Goal: Transaction & Acquisition: Purchase product/service

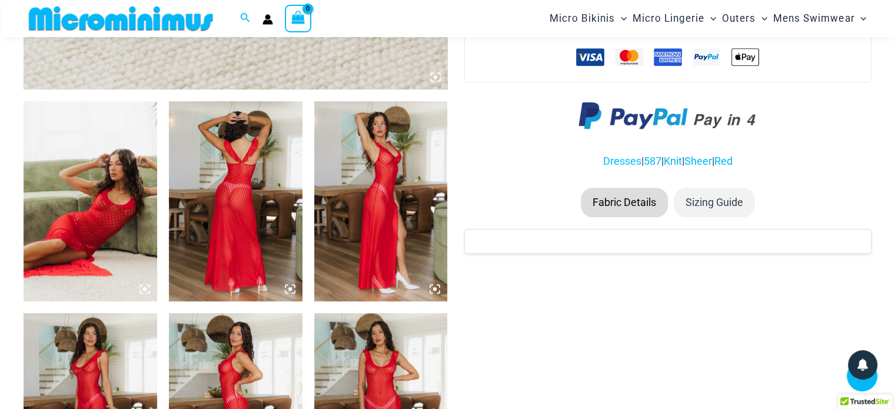
scroll to position [695, 0]
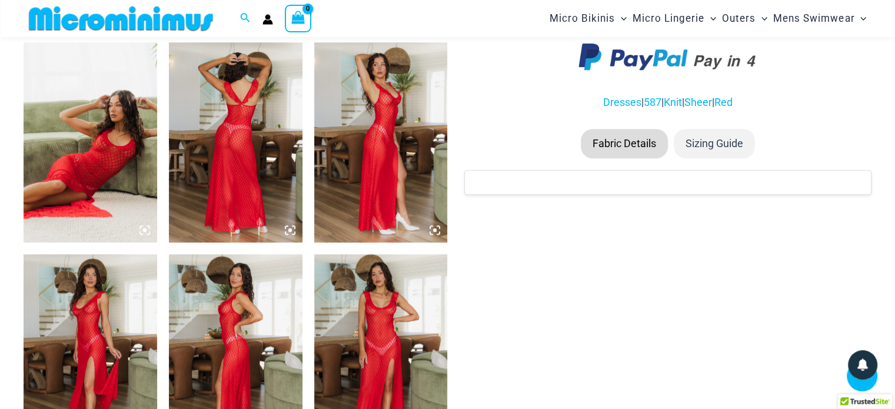
click at [625, 158] on li "Fabric Details" at bounding box center [624, 143] width 87 height 29
click at [618, 158] on li "Fabric Details" at bounding box center [624, 143] width 87 height 29
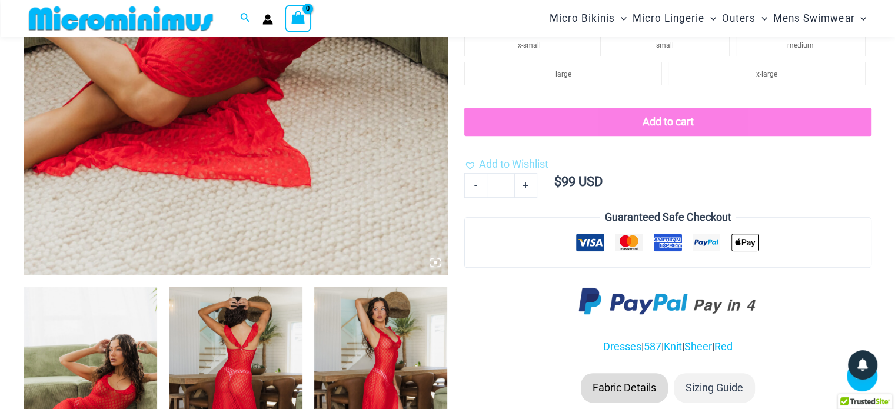
scroll to position [519, 0]
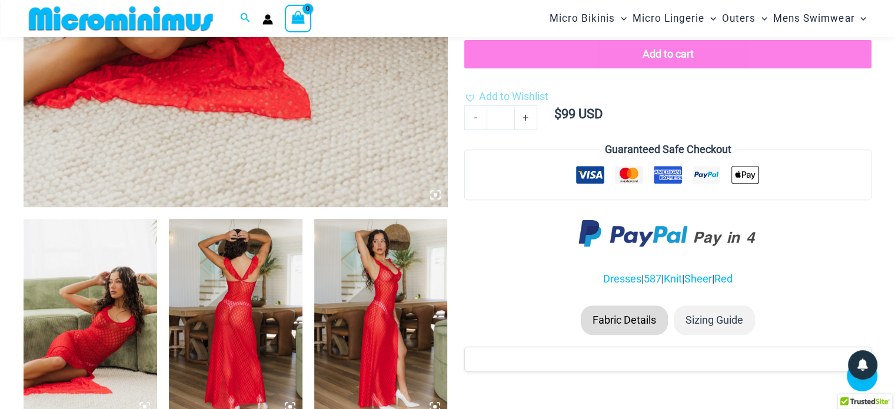
click at [621, 331] on li "Fabric Details" at bounding box center [624, 319] width 87 height 29
click at [629, 333] on li "Fabric Details" at bounding box center [624, 319] width 87 height 29
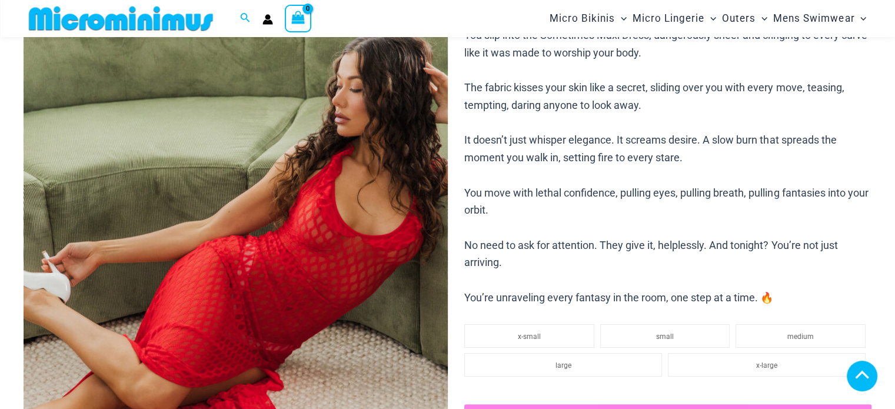
scroll to position [460, 0]
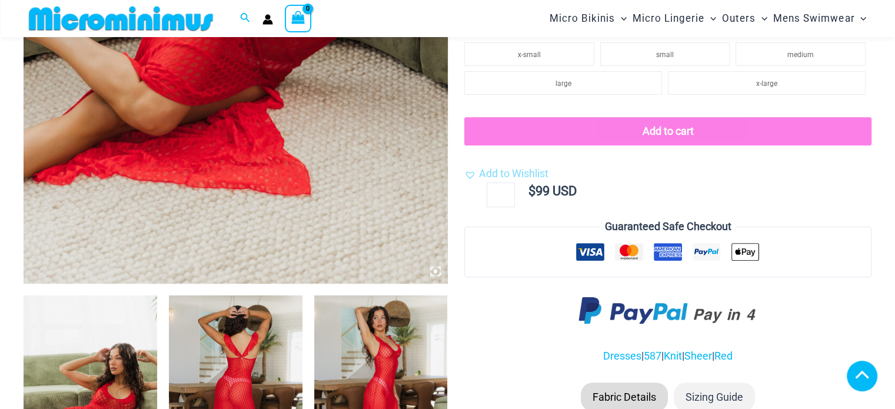
click at [623, 382] on li "Fabric Details" at bounding box center [624, 396] width 87 height 29
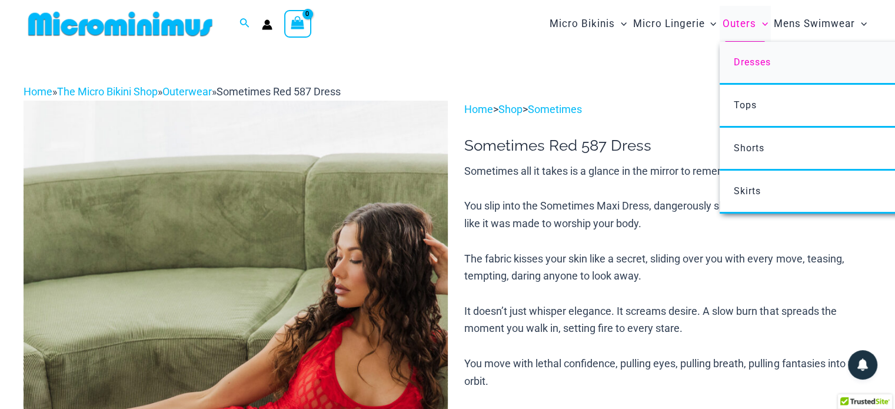
click at [740, 66] on span "Dresses" at bounding box center [751, 61] width 37 height 11
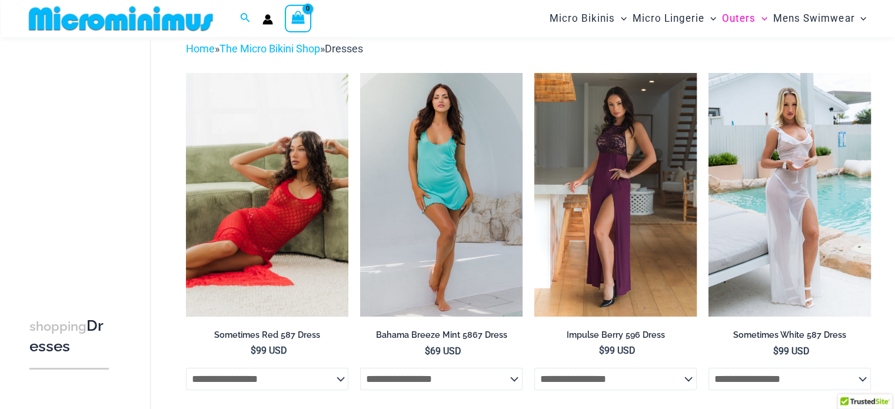
scroll to position [208, 0]
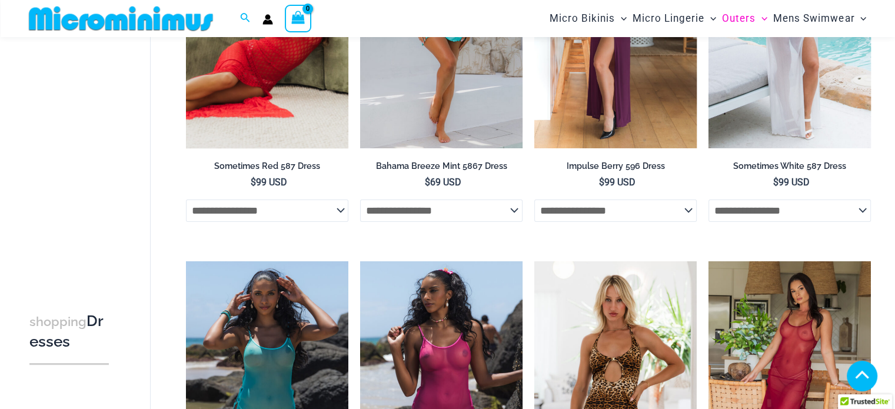
click at [261, 105] on img at bounding box center [267, 27] width 162 height 244
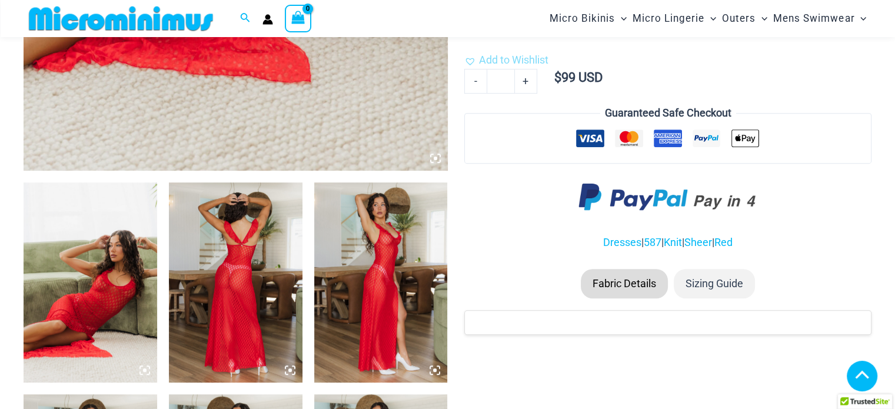
scroll to position [637, 0]
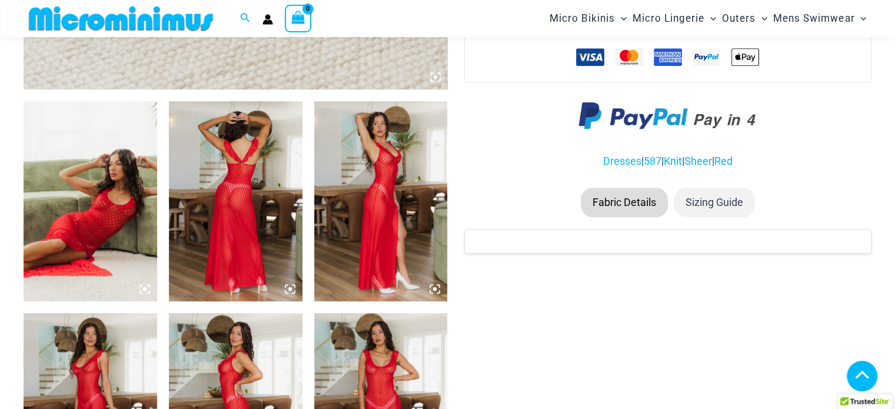
click at [605, 217] on li "Fabric Details" at bounding box center [624, 202] width 87 height 29
click at [710, 217] on li "Sizing Guide" at bounding box center [714, 202] width 81 height 29
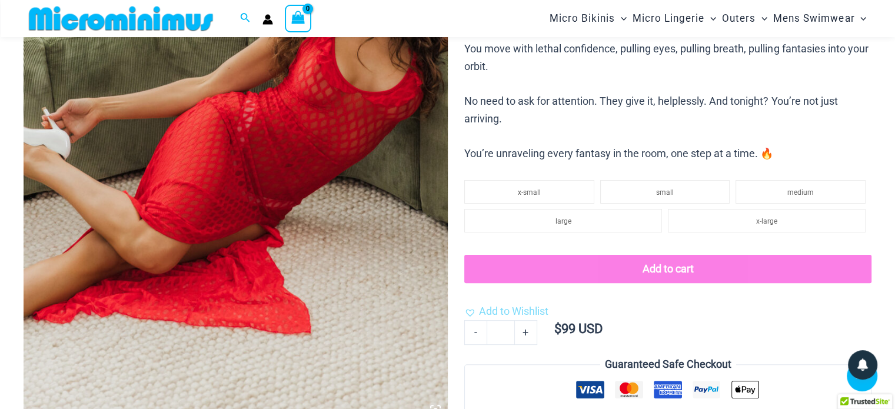
scroll to position [284, 0]
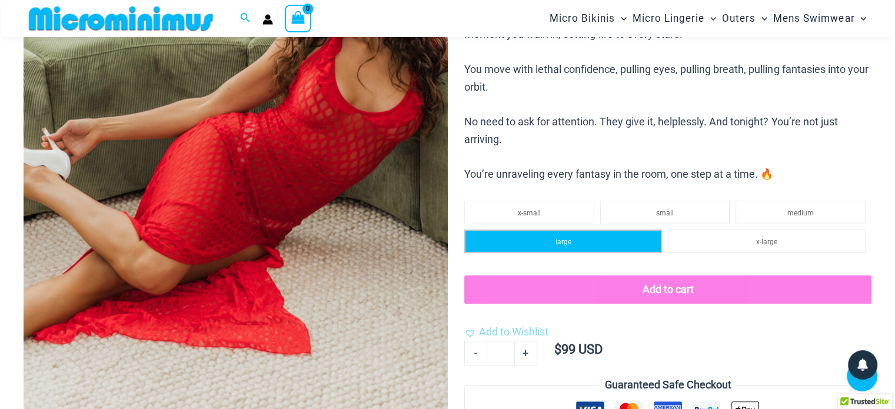
click at [566, 246] on span "large" at bounding box center [563, 242] width 16 height 8
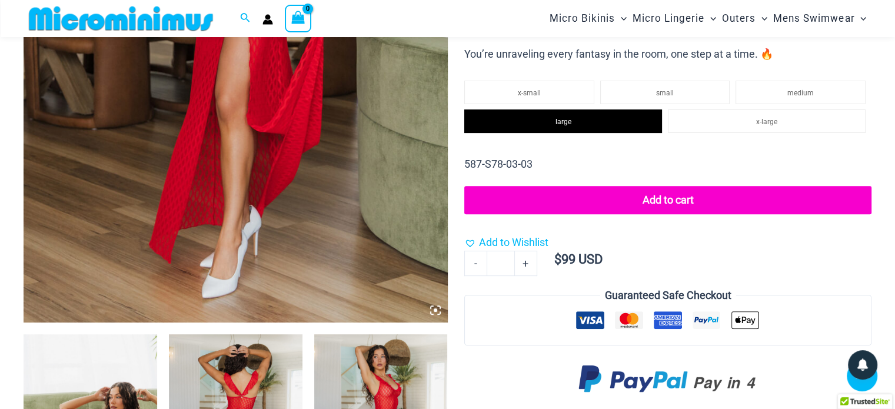
scroll to position [401, 0]
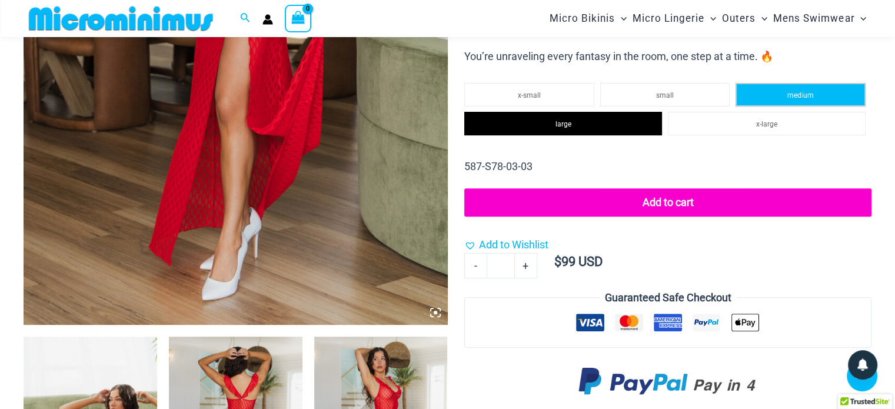
click at [798, 99] on span "medium" at bounding box center [800, 95] width 26 height 8
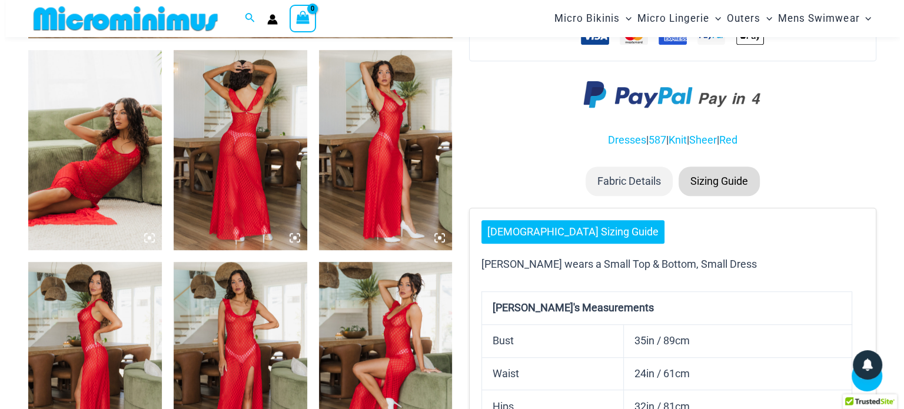
scroll to position [699, 0]
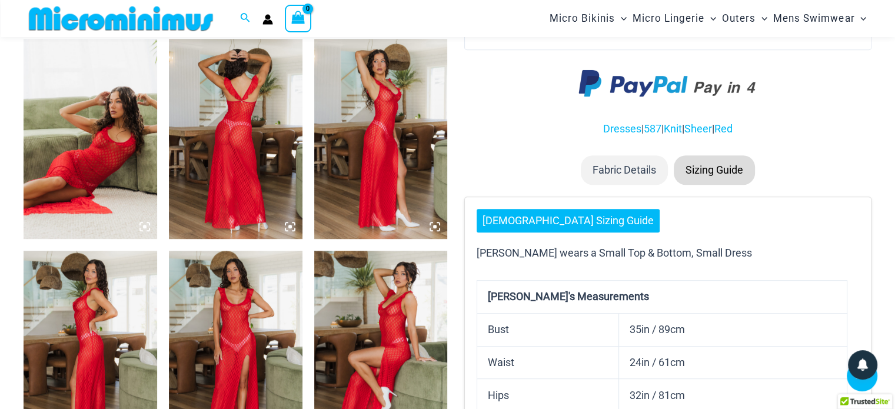
click at [527, 232] on link "Ladies Sizing Guide" at bounding box center [568, 221] width 183 height 24
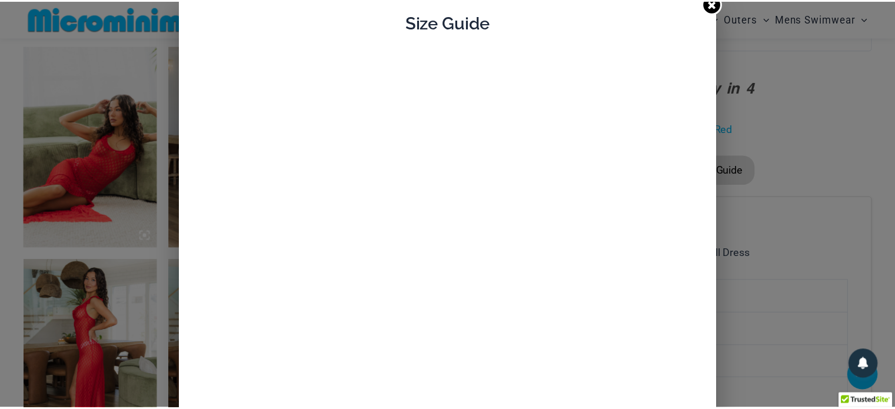
scroll to position [0, 0]
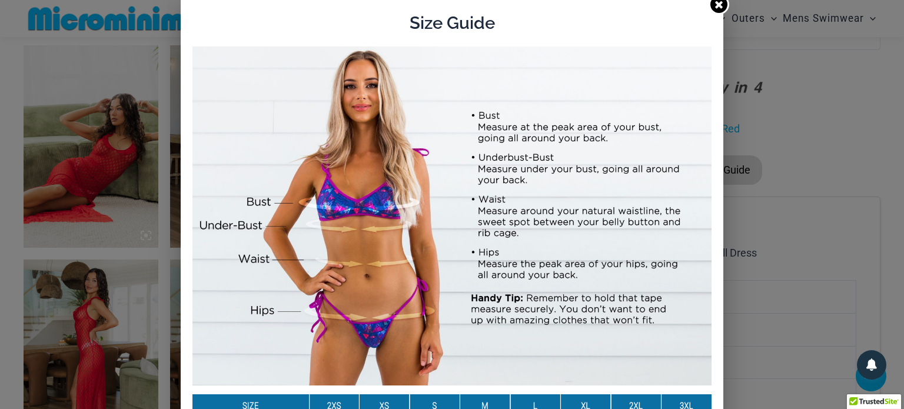
click at [715, 6] on icon at bounding box center [719, 5] width 8 height 8
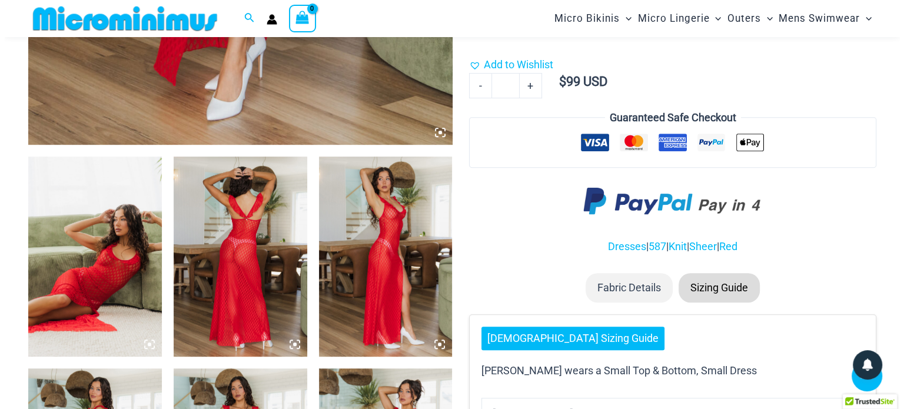
scroll to position [287, 0]
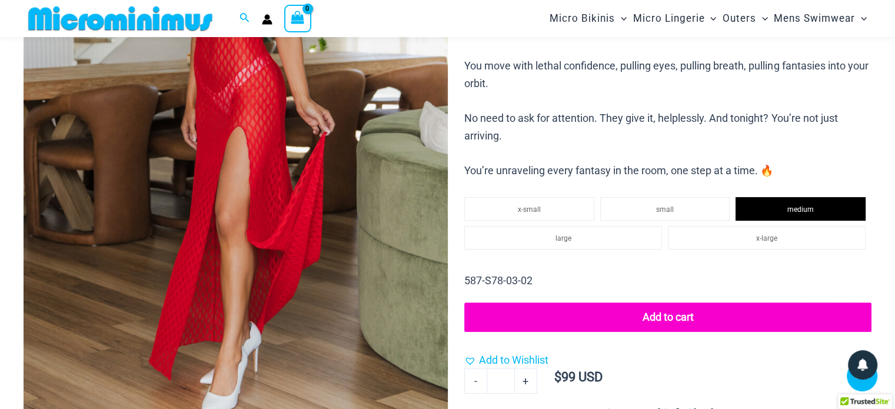
click at [638, 332] on button "Add to cart" at bounding box center [667, 316] width 407 height 29
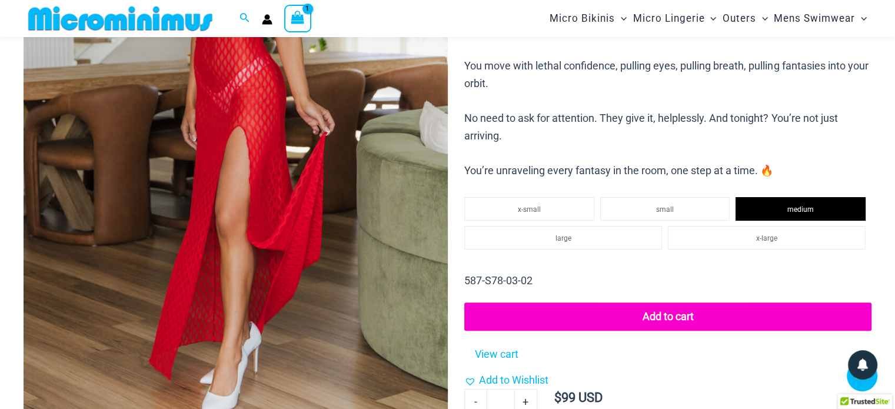
click at [298, 8] on div "View Shopping Cart, 1 items" at bounding box center [297, 18] width 27 height 27
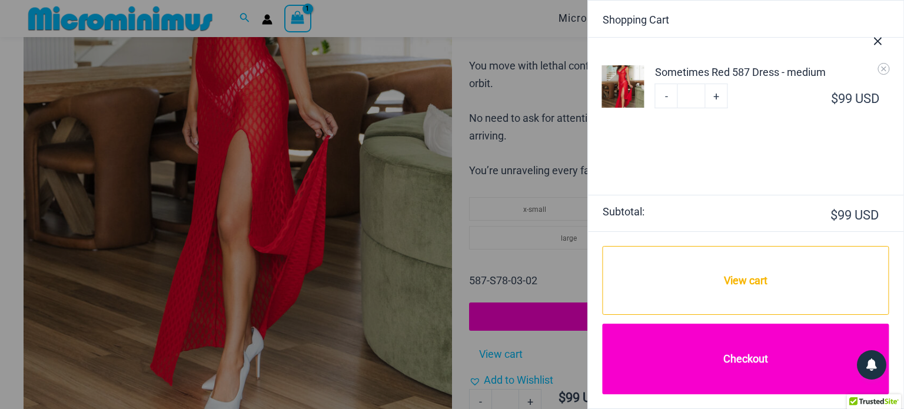
click at [760, 370] on link "Checkout" at bounding box center [746, 359] width 287 height 70
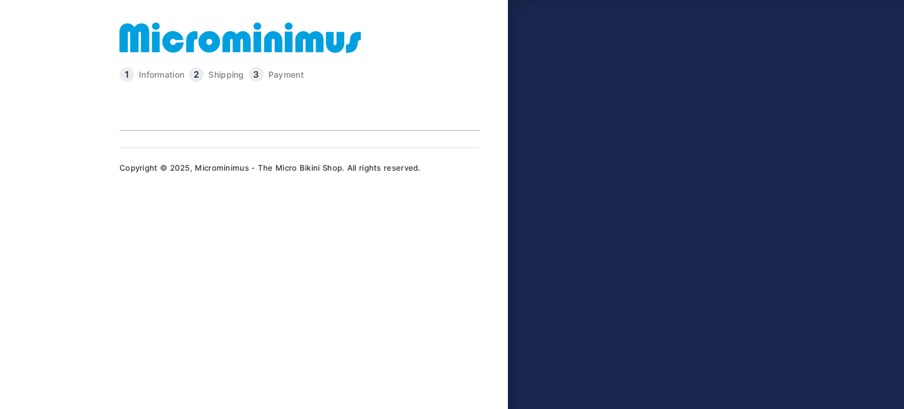
type input "**********"
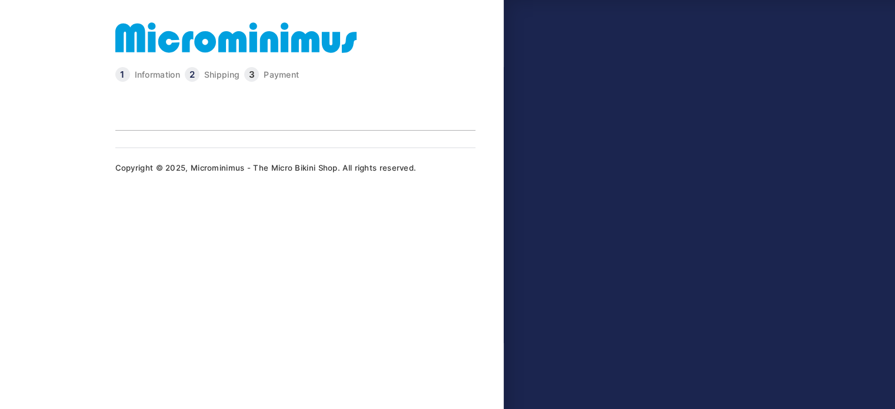
select select "**"
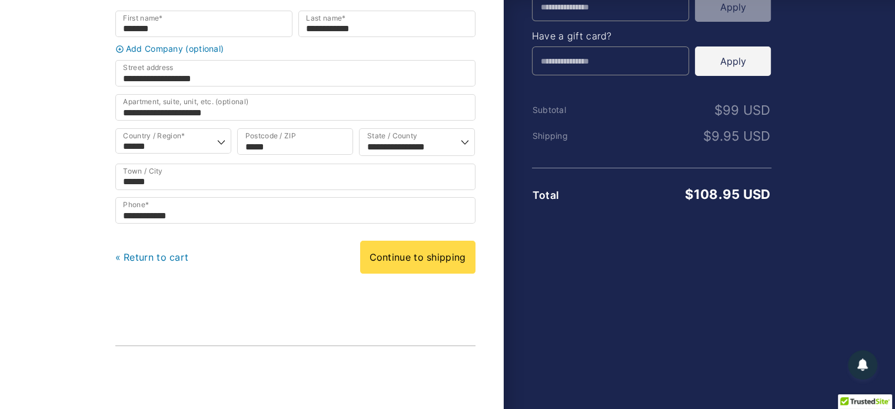
scroll to position [235, 0]
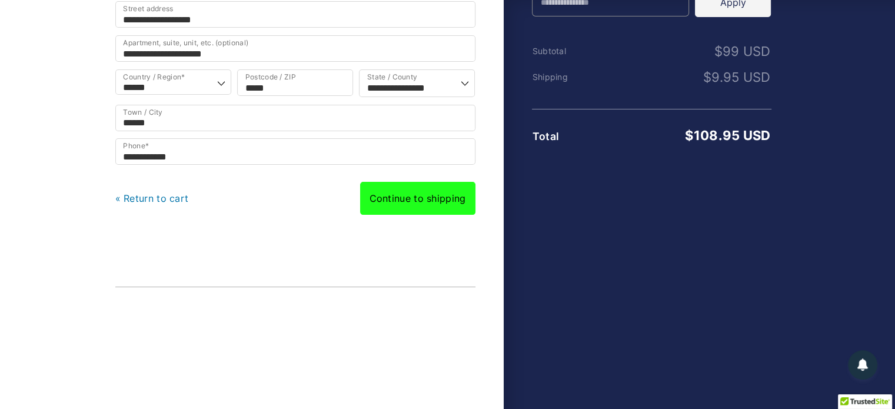
click at [417, 197] on link "Continue to shipping" at bounding box center [417, 198] width 115 height 33
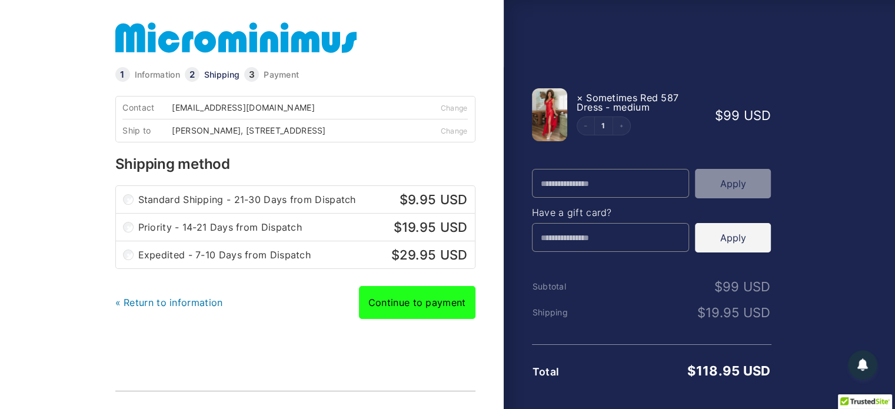
click at [423, 318] on link "Continue to payment" at bounding box center [417, 302] width 117 height 33
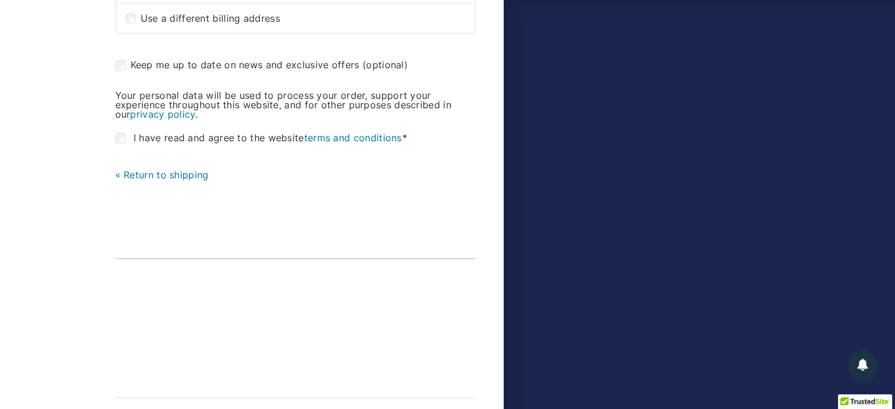
scroll to position [398, 0]
